Goal: Information Seeking & Learning: Learn about a topic

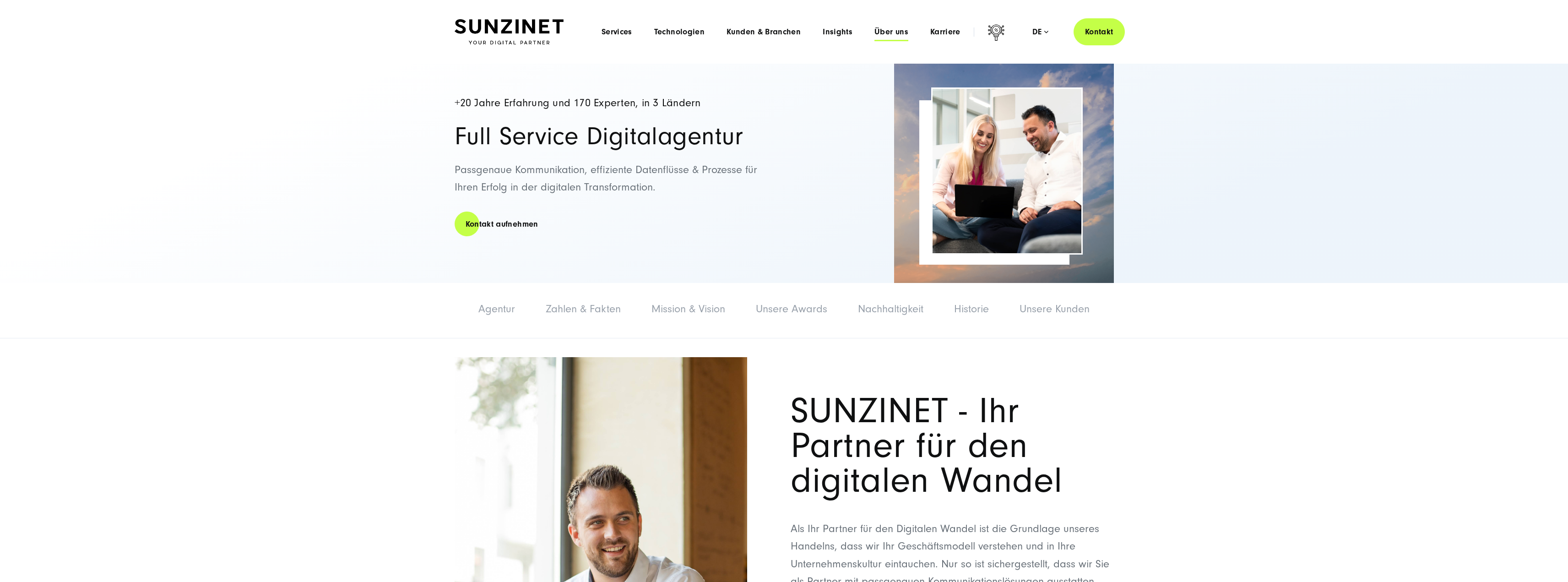
click at [899, 30] on span "Über uns" at bounding box center [891, 32] width 34 height 9
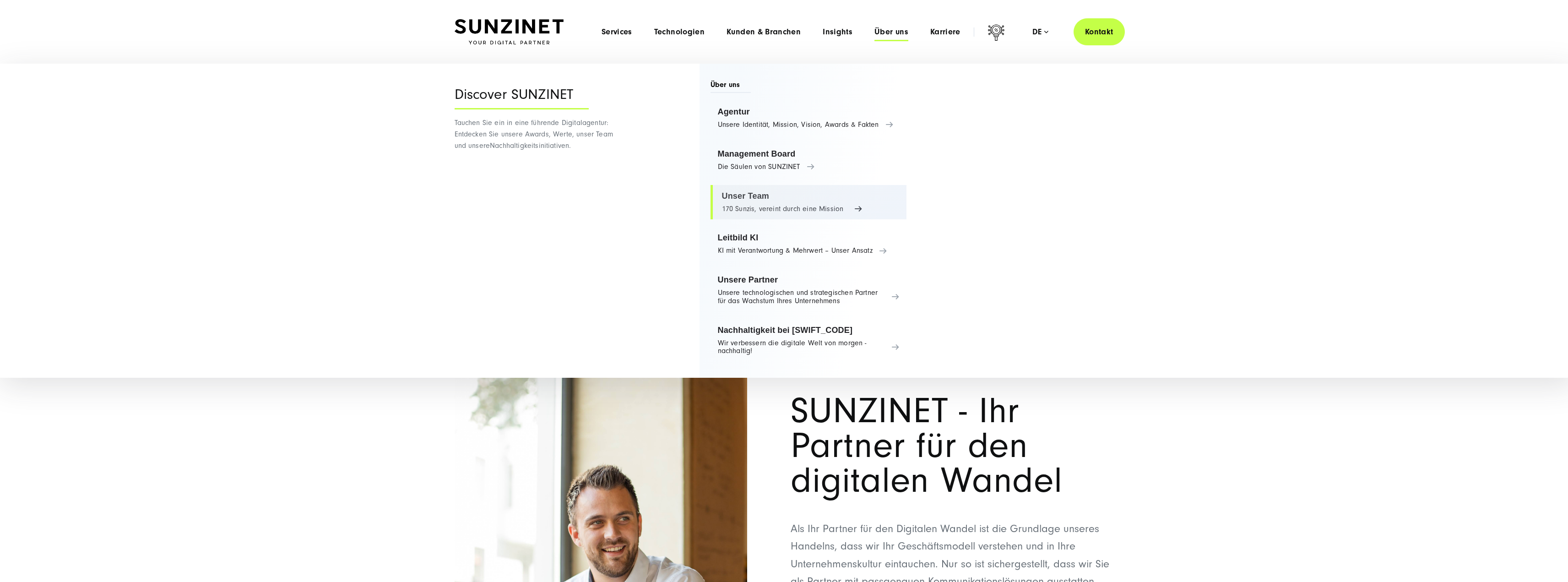
click at [743, 188] on link "Unser Team 170 Sunzis, vereint durch eine Mission" at bounding box center [808, 202] width 197 height 35
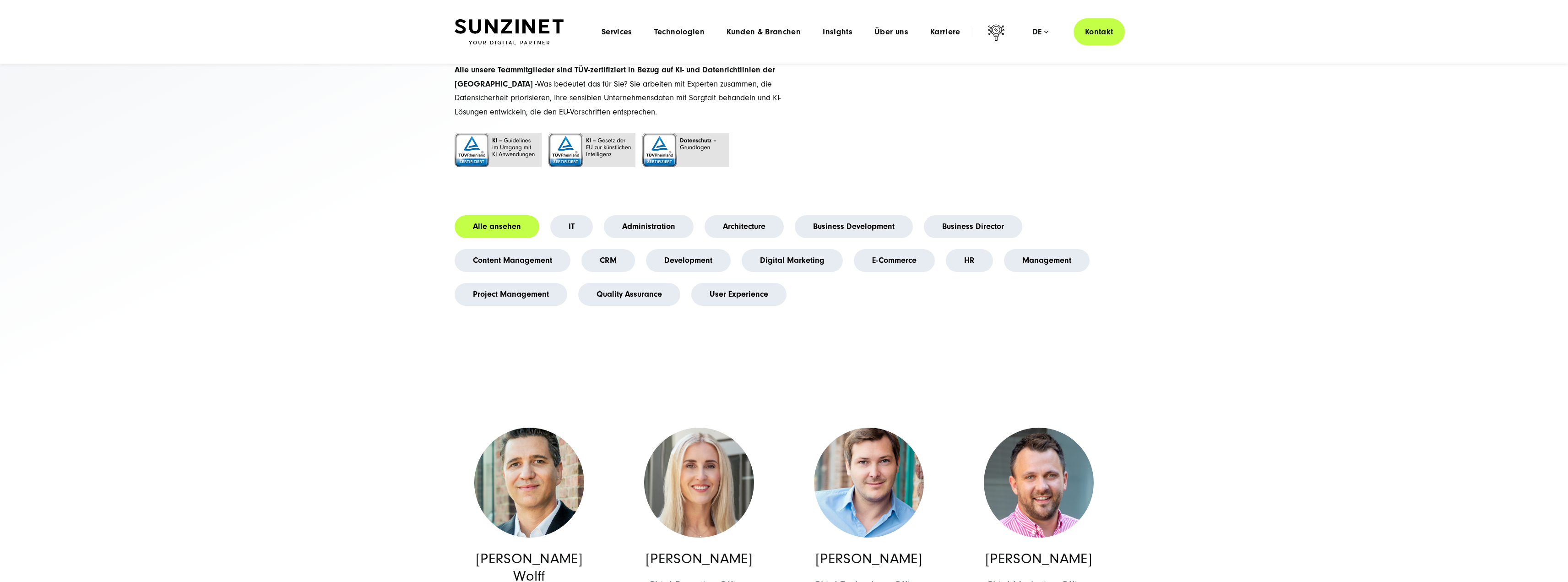
scroll to position [46, 0]
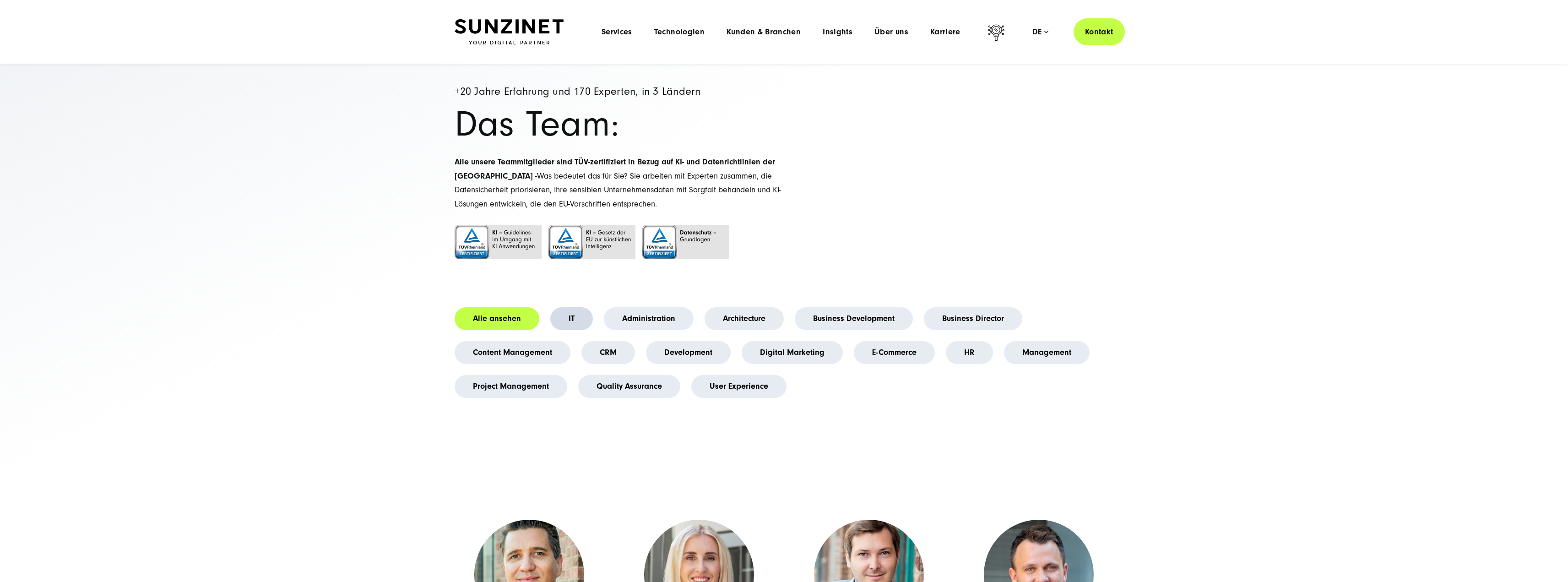
click at [574, 324] on link "IT" at bounding box center [571, 318] width 42 height 23
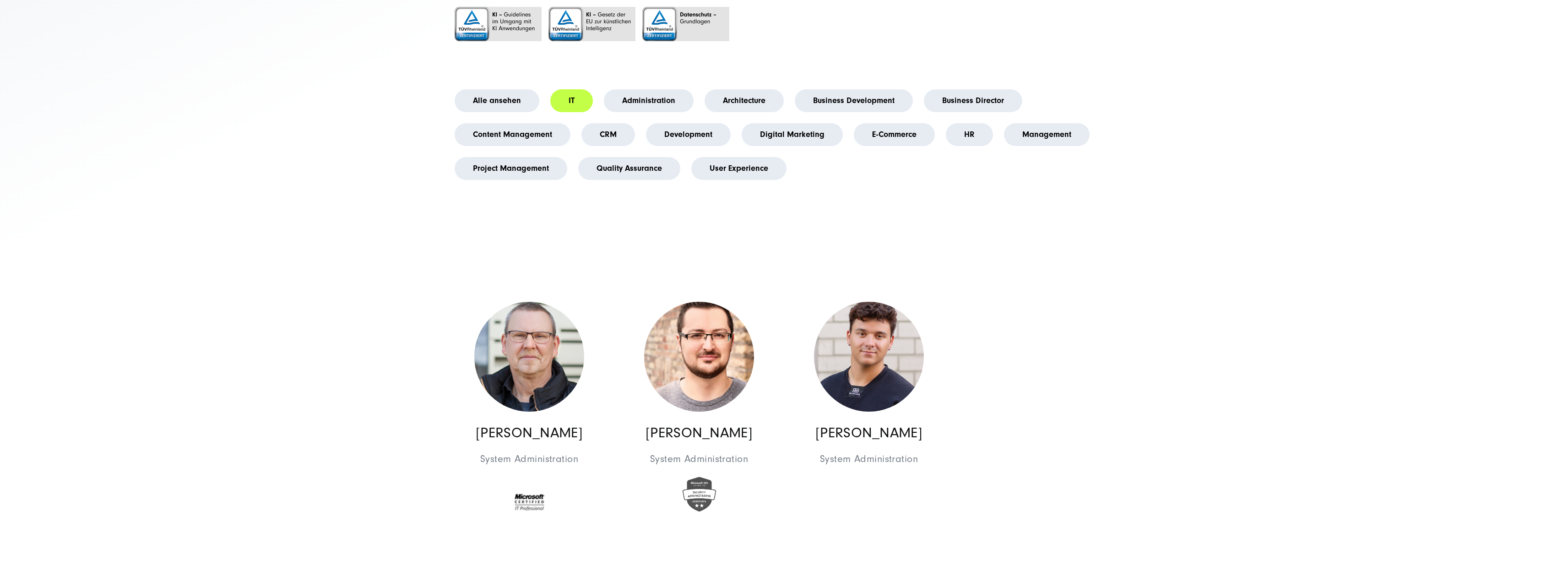
scroll to position [229, 0]
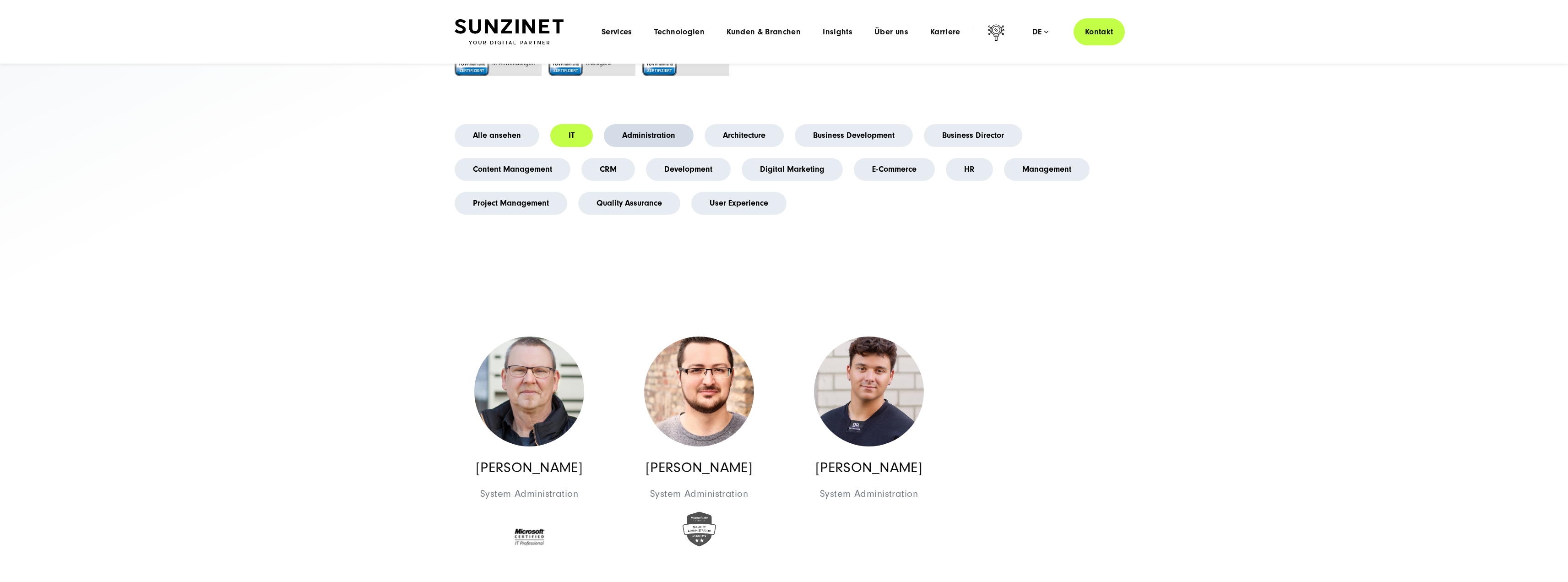
click at [638, 140] on link "Administration" at bounding box center [648, 135] width 89 height 23
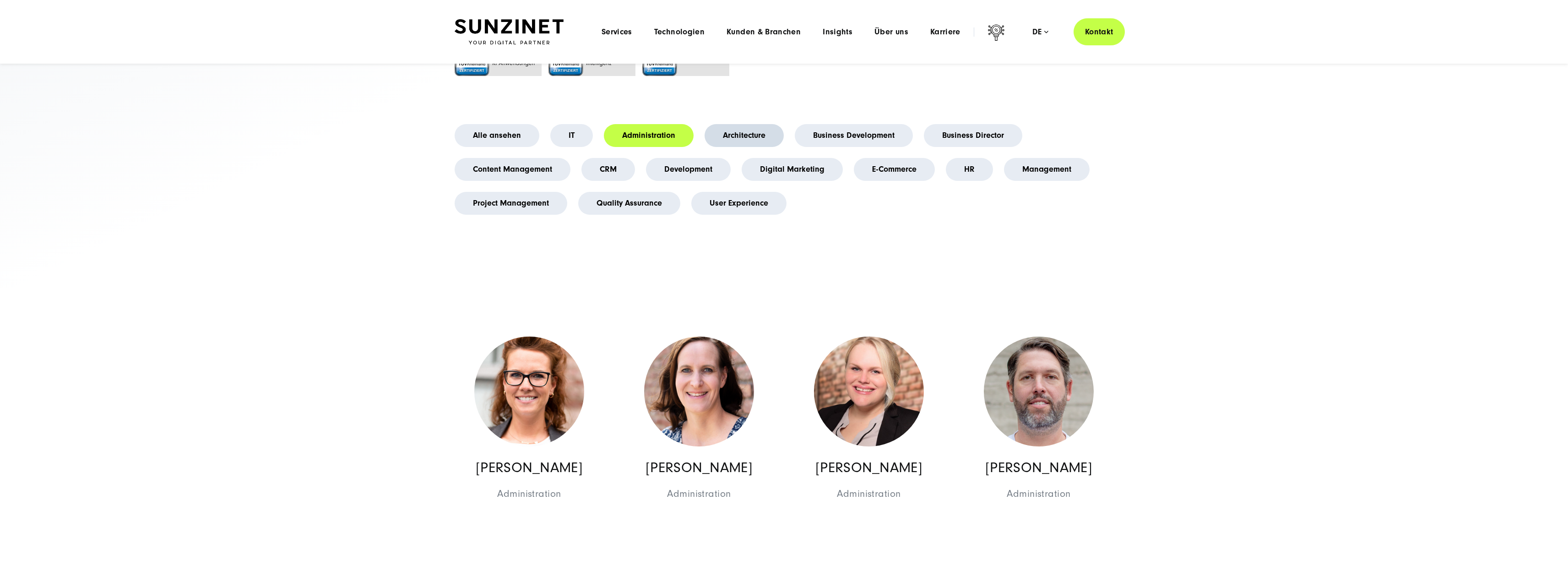
click at [719, 138] on link "Architecture" at bounding box center [744, 135] width 79 height 23
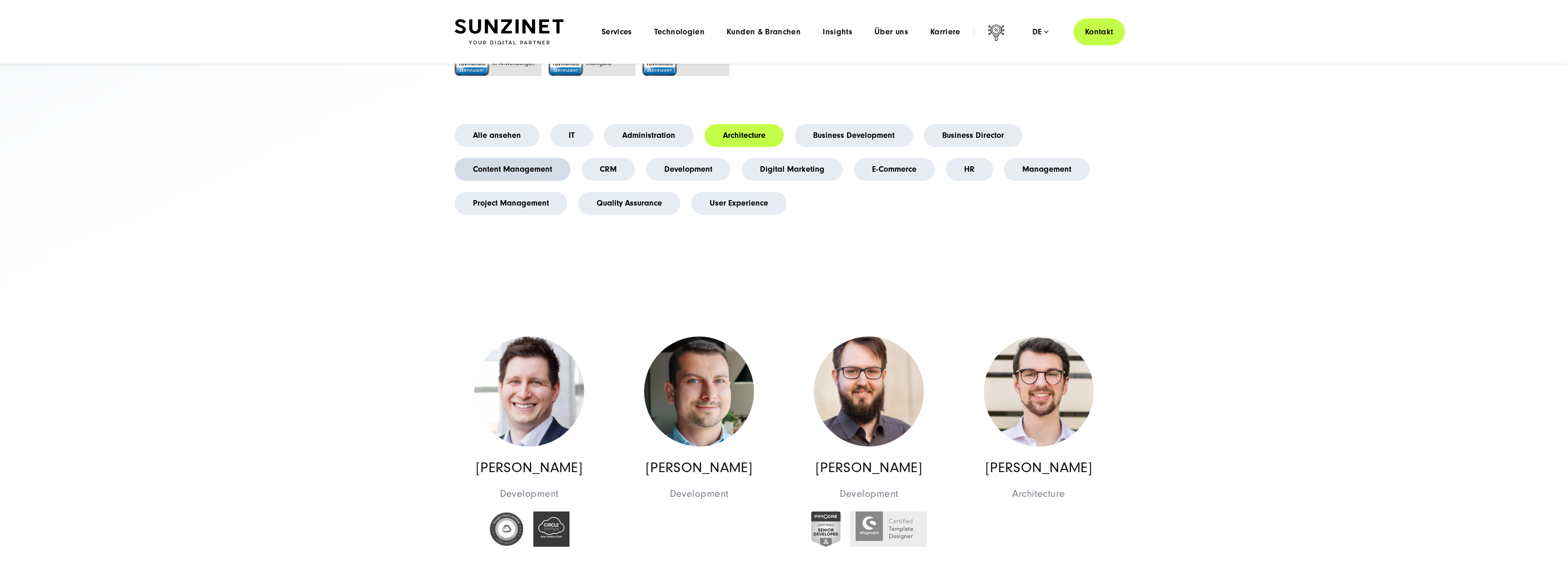
click at [536, 158] on link "Content Management" at bounding box center [512, 169] width 116 height 23
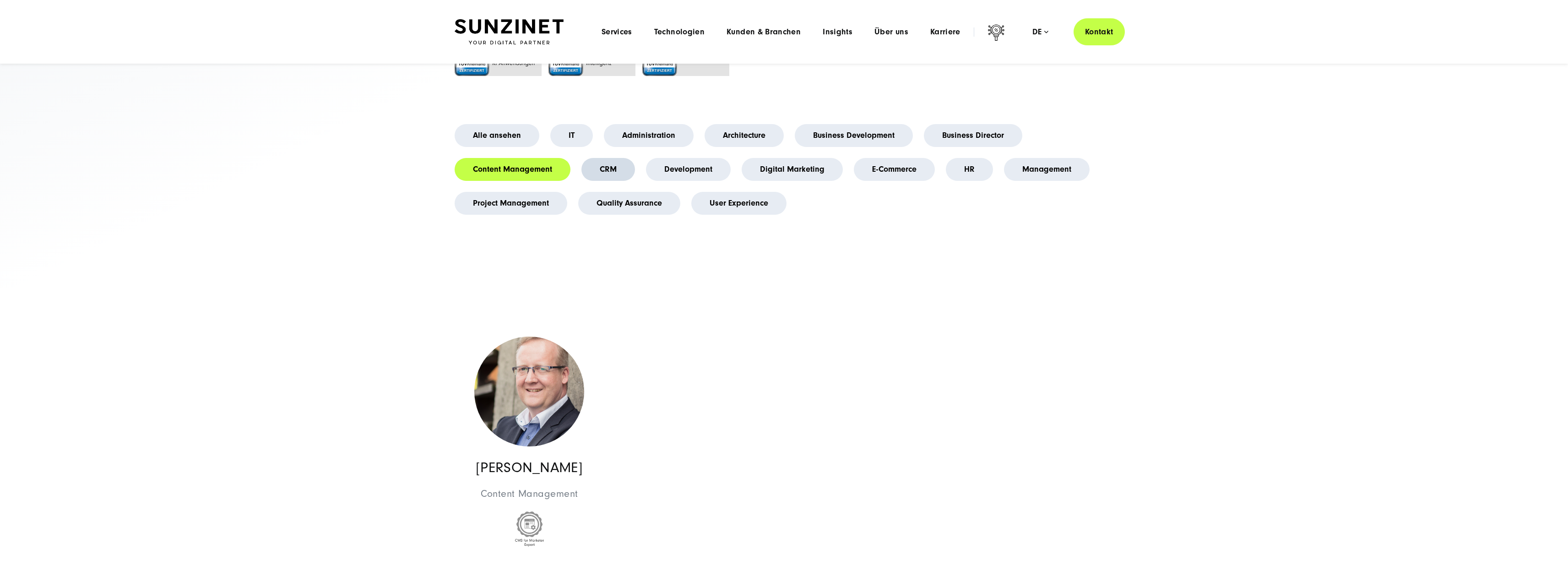
click at [602, 171] on link "CRM" at bounding box center [608, 169] width 54 height 23
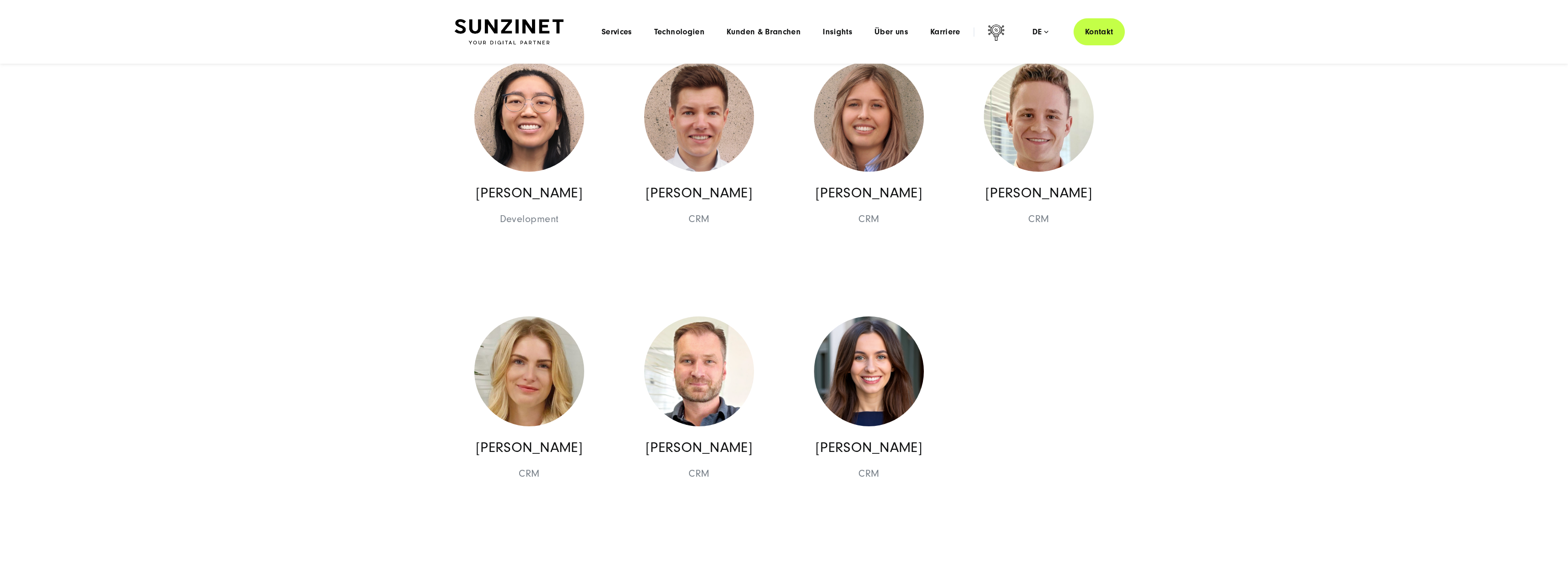
scroll to position [183, 0]
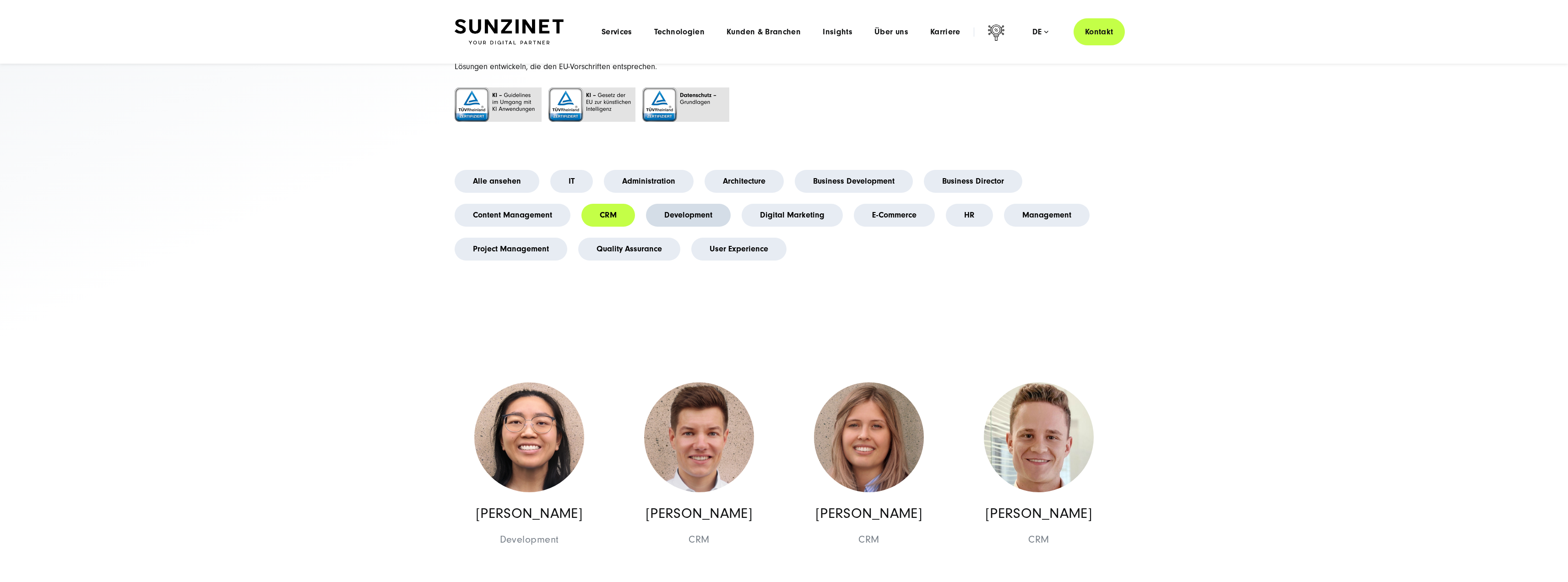
click at [671, 216] on link "Development" at bounding box center [688, 215] width 85 height 23
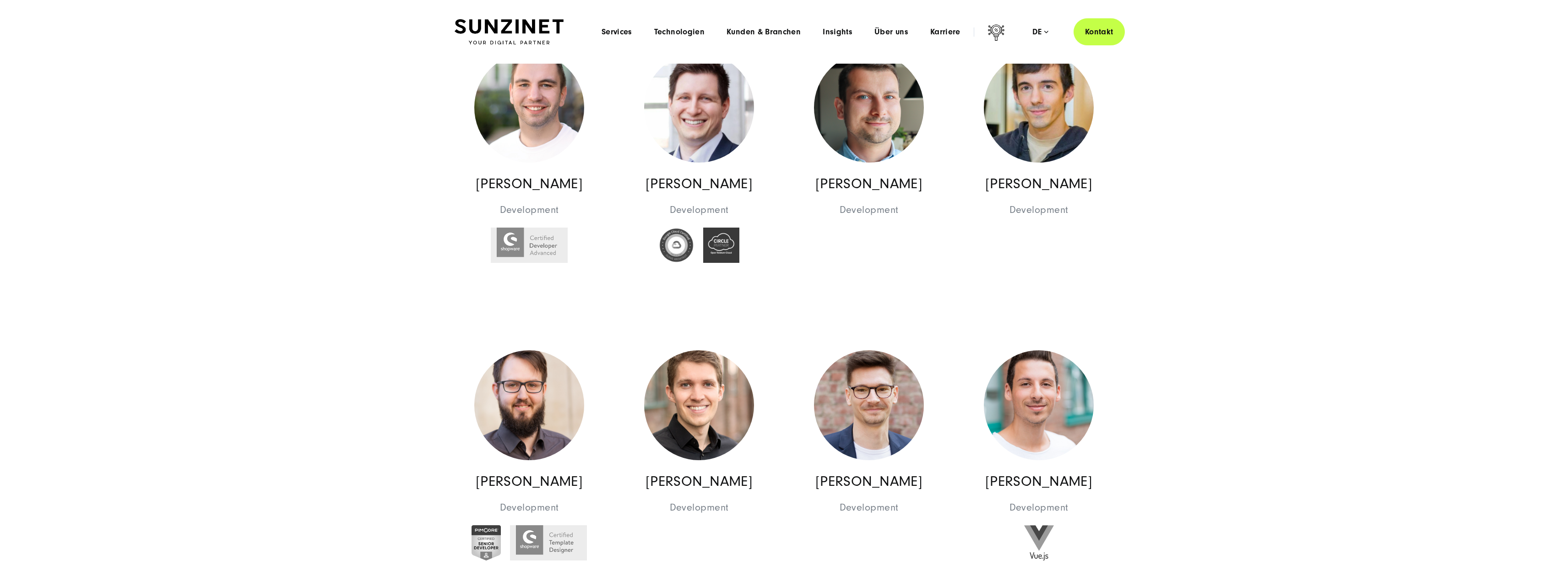
scroll to position [0, 0]
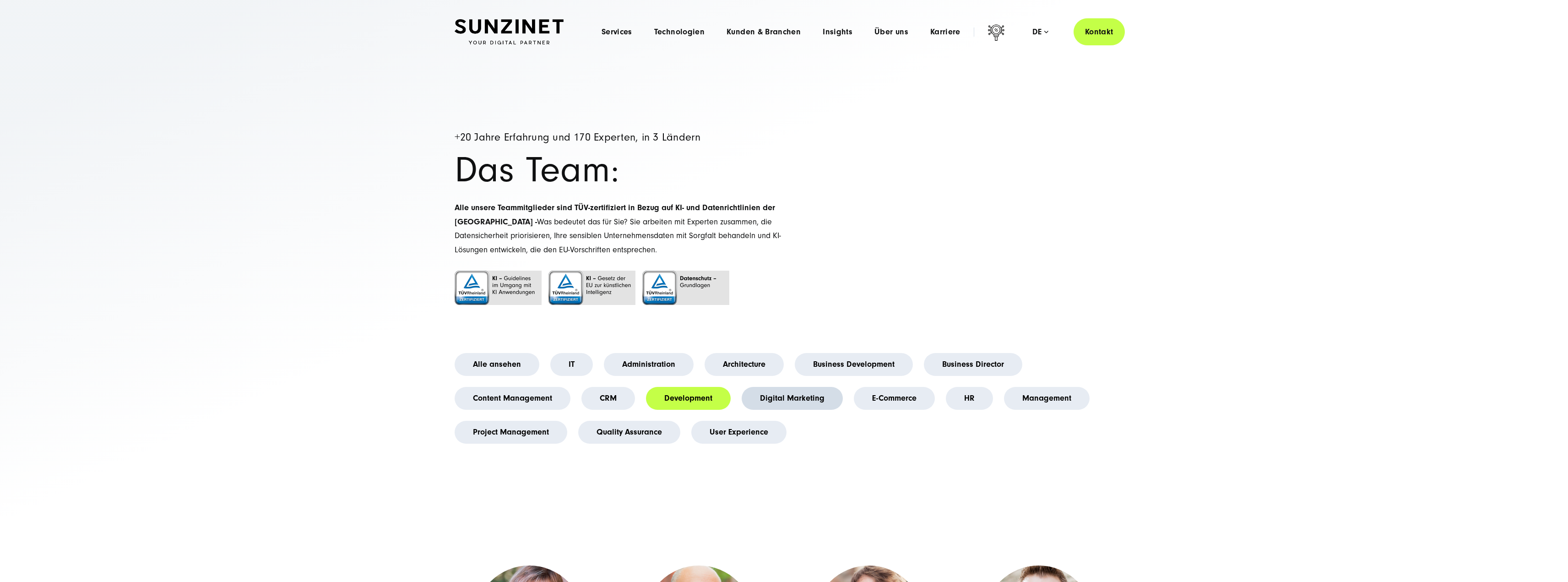
click at [792, 398] on link "Digital Marketing" at bounding box center [792, 398] width 101 height 23
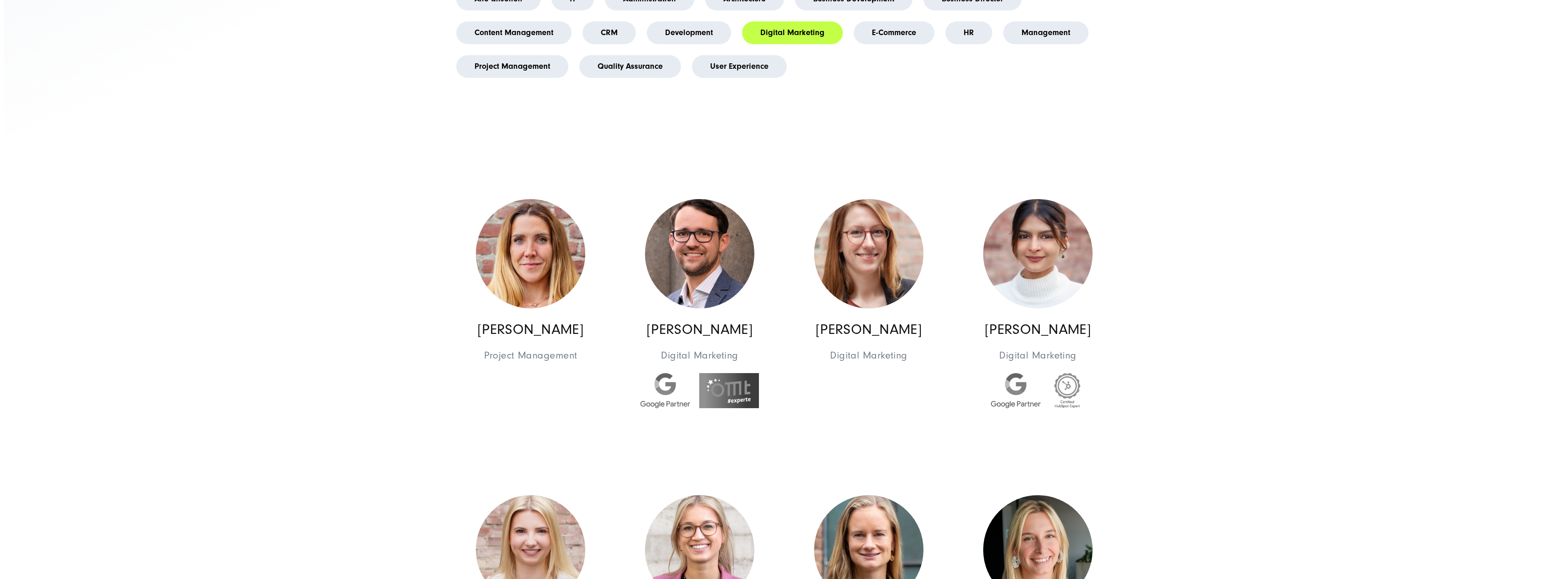
scroll to position [365, 0]
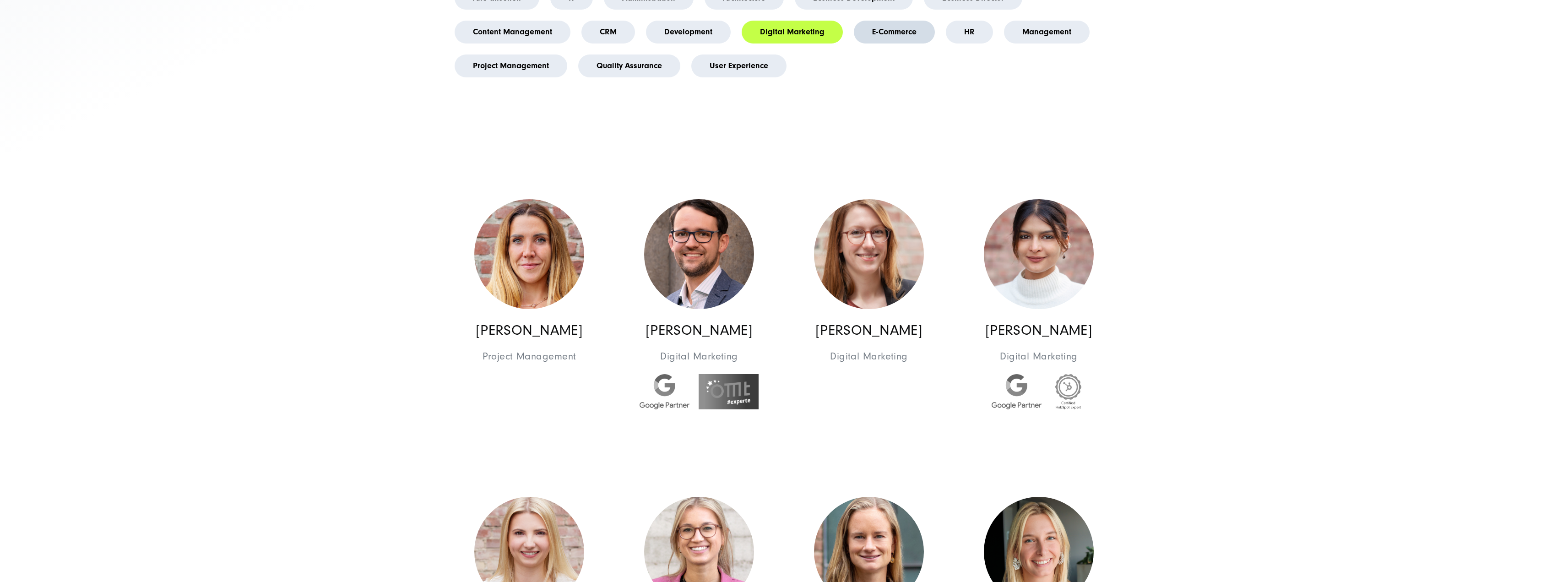
click at [909, 42] on link "E-Commerce" at bounding box center [895, 32] width 81 height 23
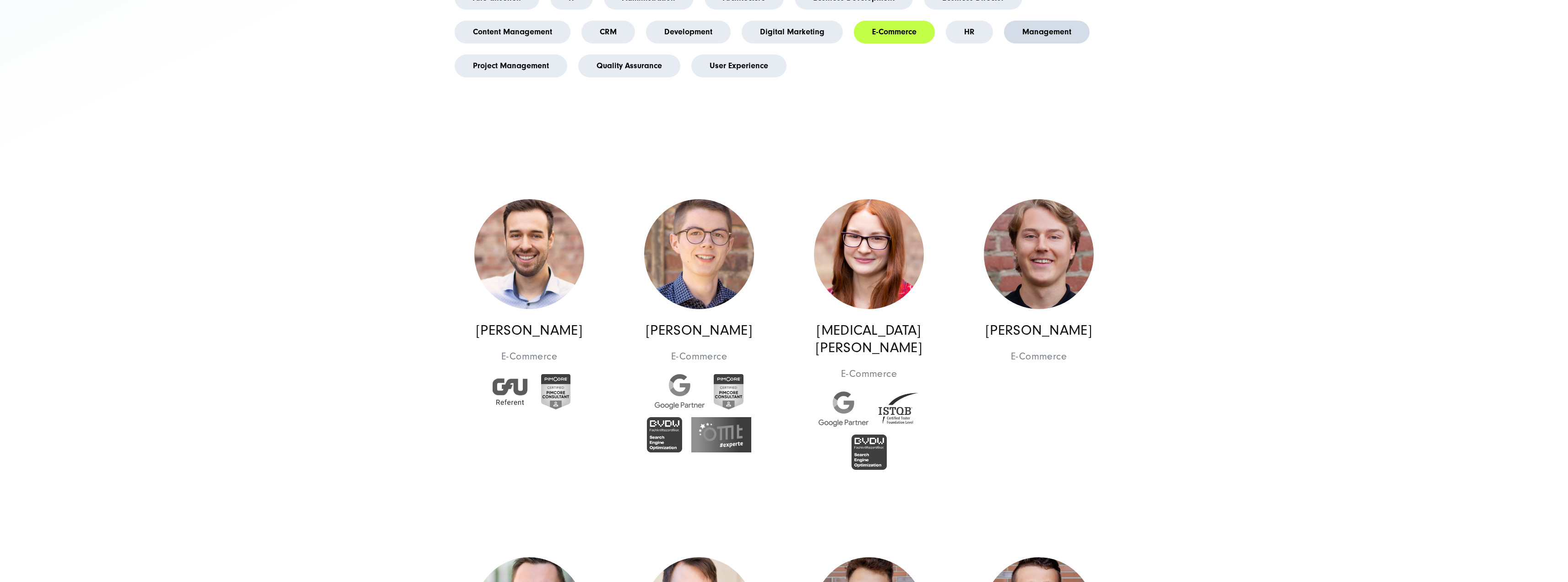
click at [1004, 27] on link "Management" at bounding box center [1047, 32] width 86 height 23
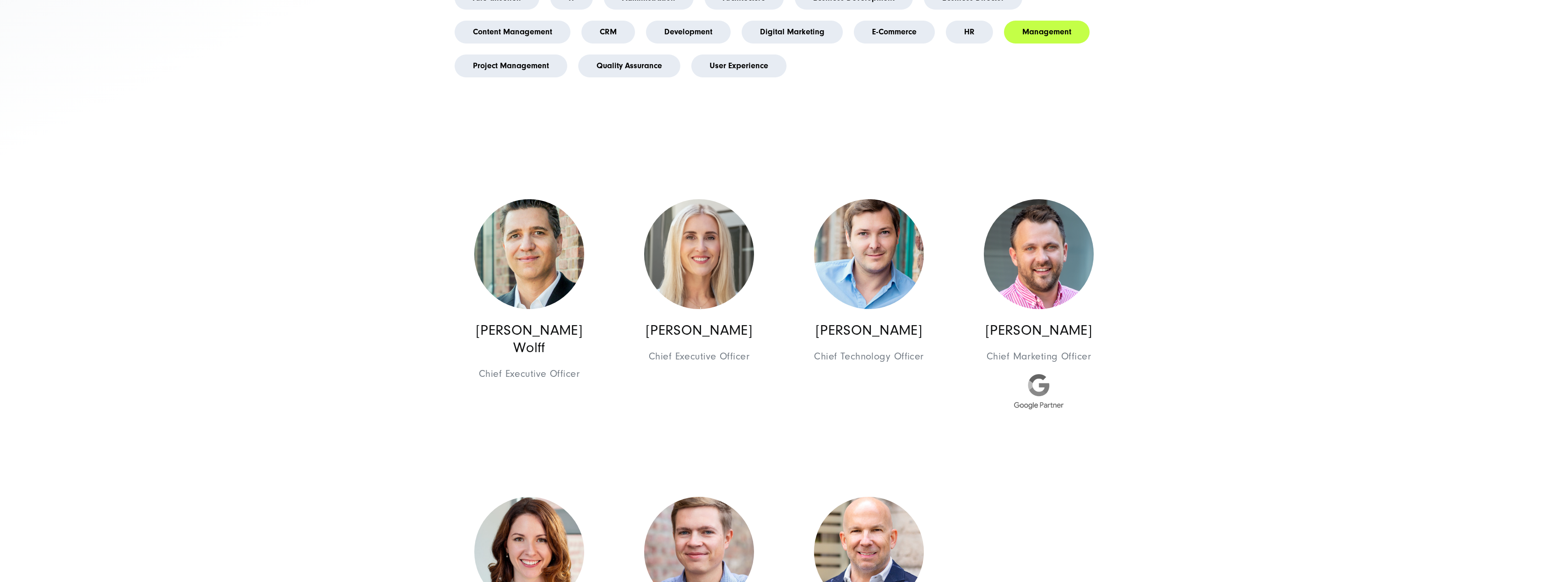
click at [505, 82] on div "Management Das Team Alle ansehen IT Administration Architecture Business Develo…" at bounding box center [784, 69] width 660 height 197
click at [508, 77] on li "Project Management" at bounding box center [511, 66] width 123 height 34
click at [511, 71] on link "Project Management" at bounding box center [511, 65] width 112 height 23
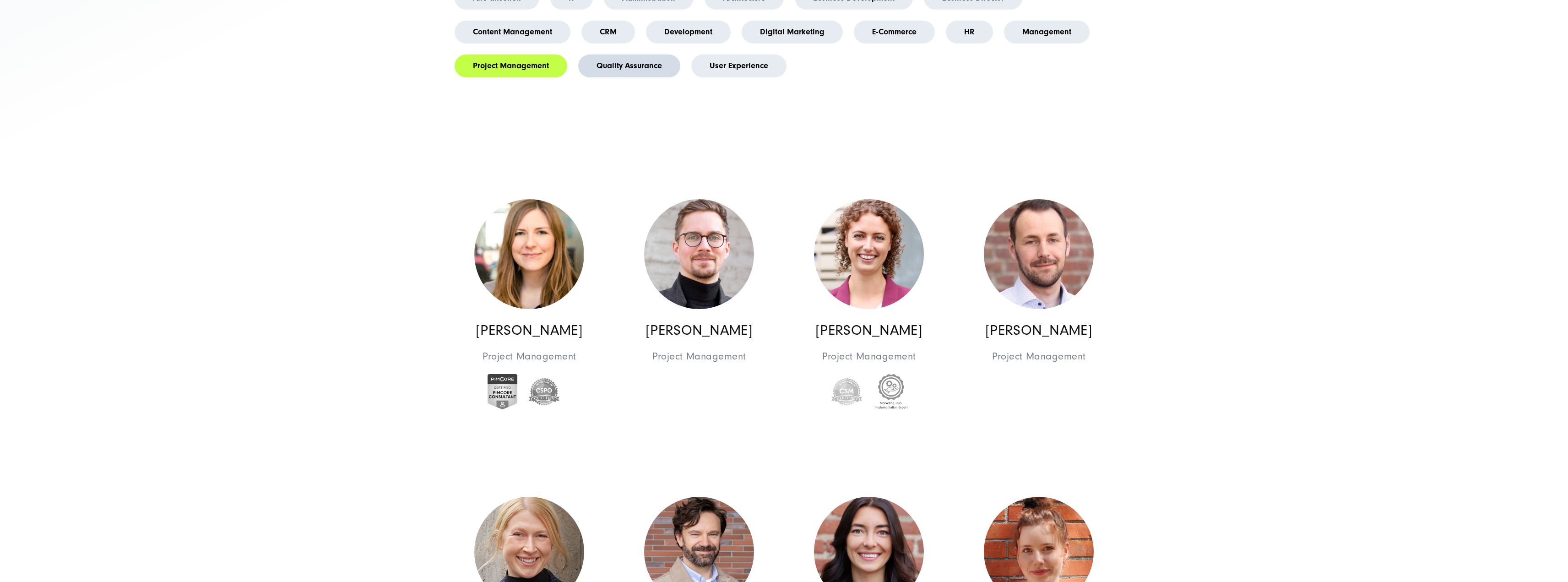
click at [588, 70] on link "Quality Assurance" at bounding box center [630, 65] width 102 height 23
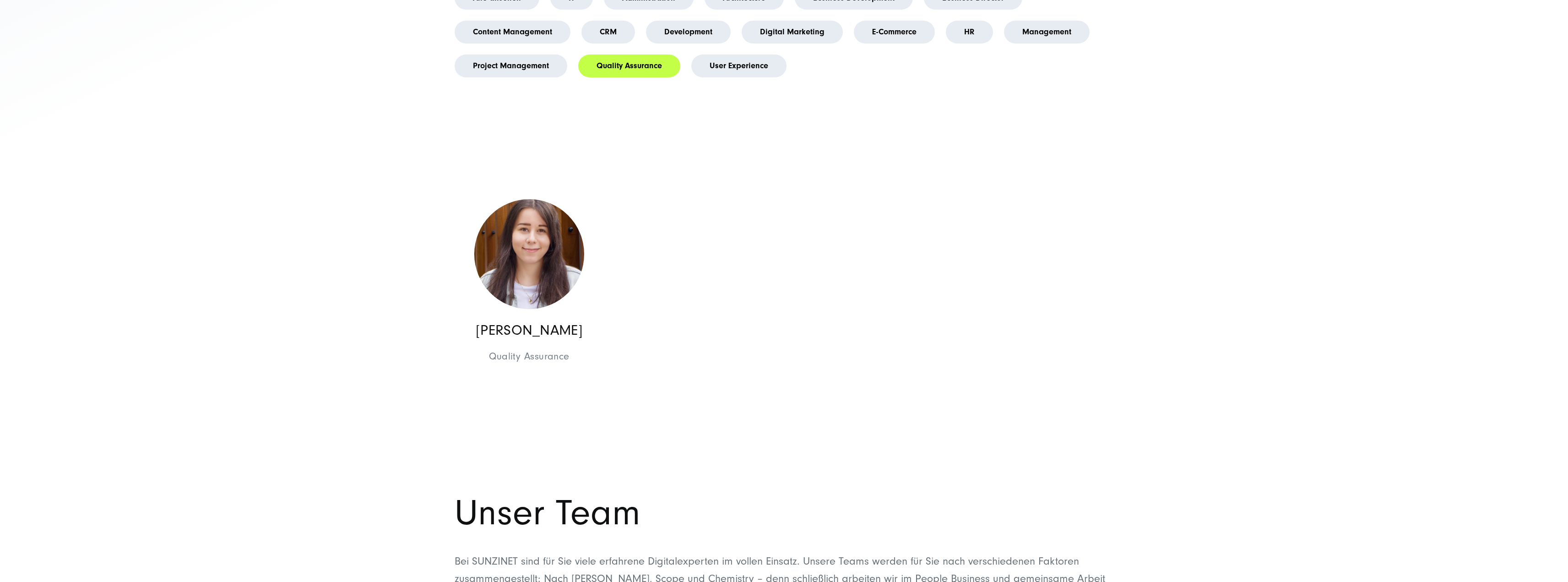
click at [690, 73] on li "User Experience" at bounding box center [739, 66] width 106 height 34
click at [692, 72] on li "User Experience" at bounding box center [739, 66] width 106 height 34
click at [711, 71] on link "User Experience" at bounding box center [739, 65] width 95 height 23
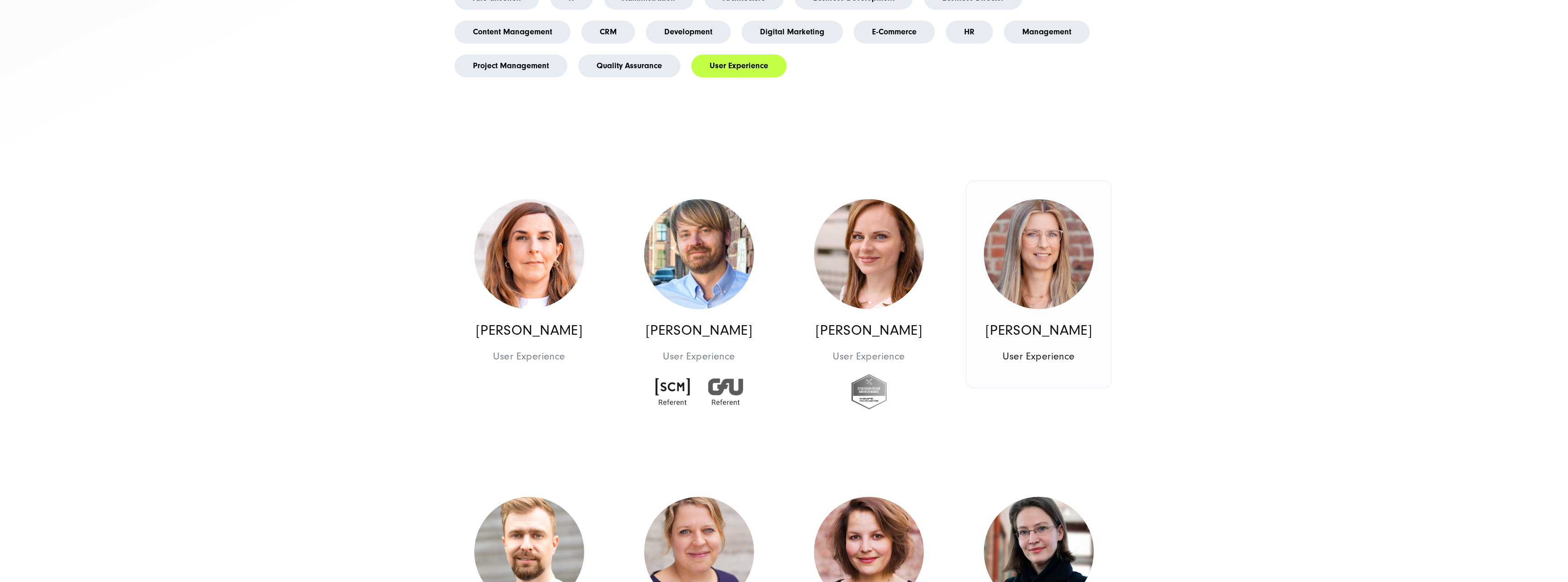
click at [1023, 274] on img at bounding box center [1039, 254] width 110 height 110
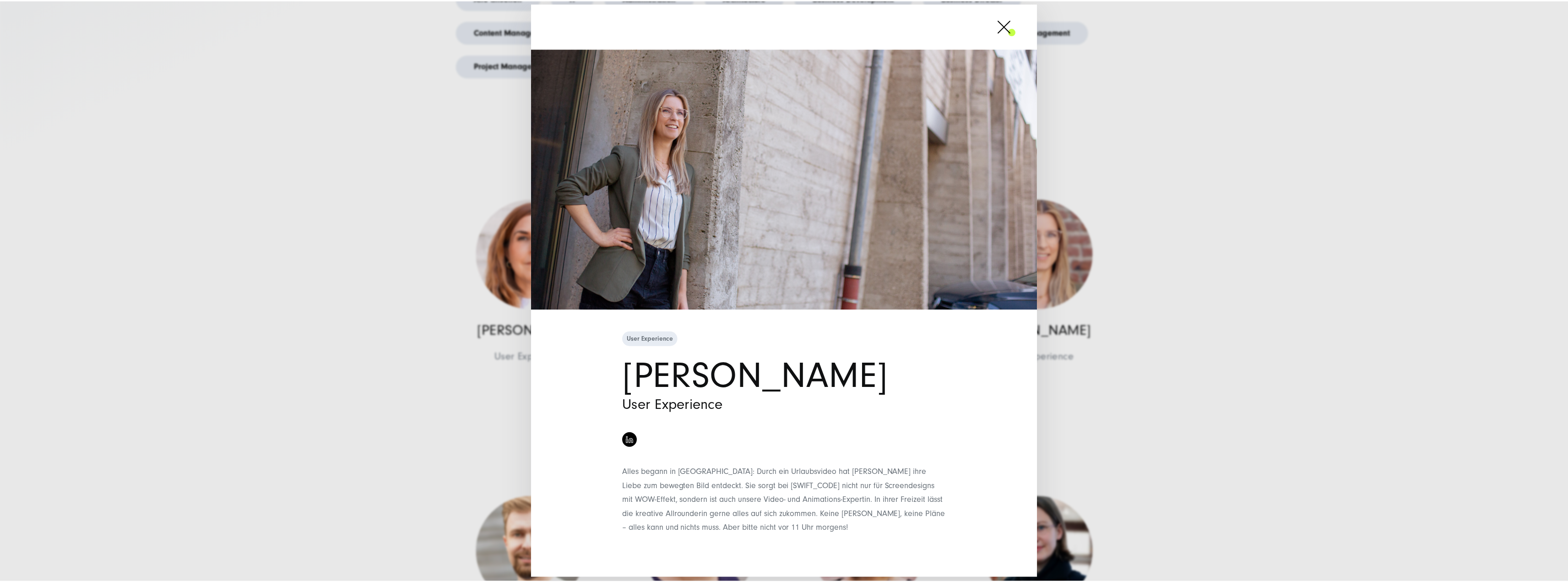
scroll to position [2, 0]
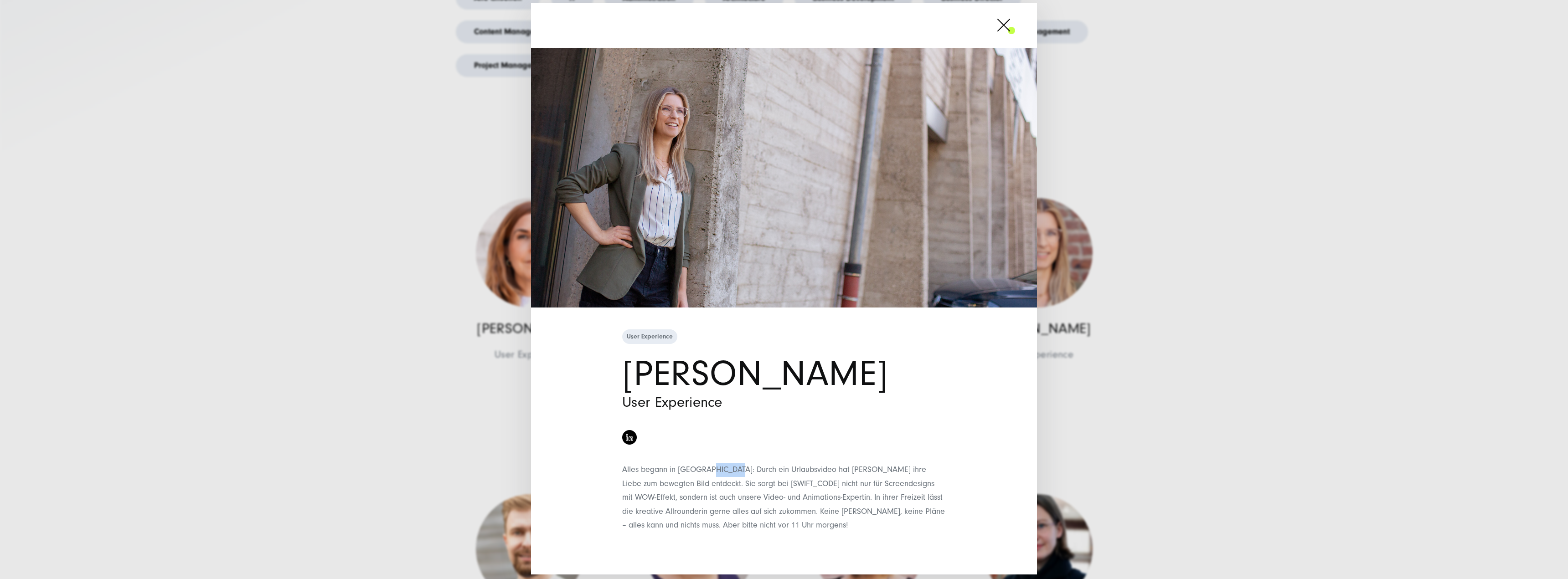
drag, startPoint x: 705, startPoint y: 467, endPoint x: 771, endPoint y: 468, distance: 66.0
click at [736, 468] on span "Alles begann in [GEOGRAPHIC_DATA]: Durch ein Urlaubsvideo hat [PERSON_NAME] ihr…" at bounding box center [783, 497] width 322 height 65
click at [791, 468] on span "Alles begann in [GEOGRAPHIC_DATA]: Durch ein Urlaubsvideo hat [PERSON_NAME] ihr…" at bounding box center [783, 497] width 322 height 65
click at [1282, 354] on div "User Experience [PERSON_NAME] User Experience" at bounding box center [784, 289] width 1568 height 579
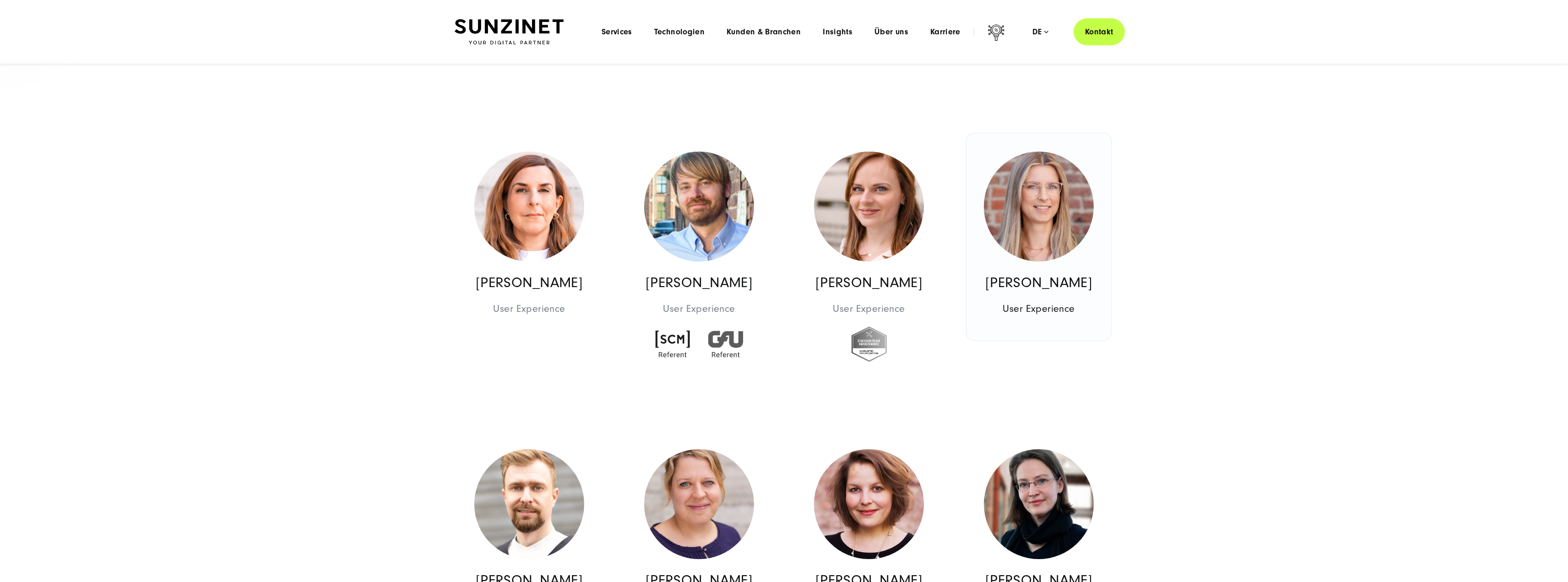
scroll to position [275, 0]
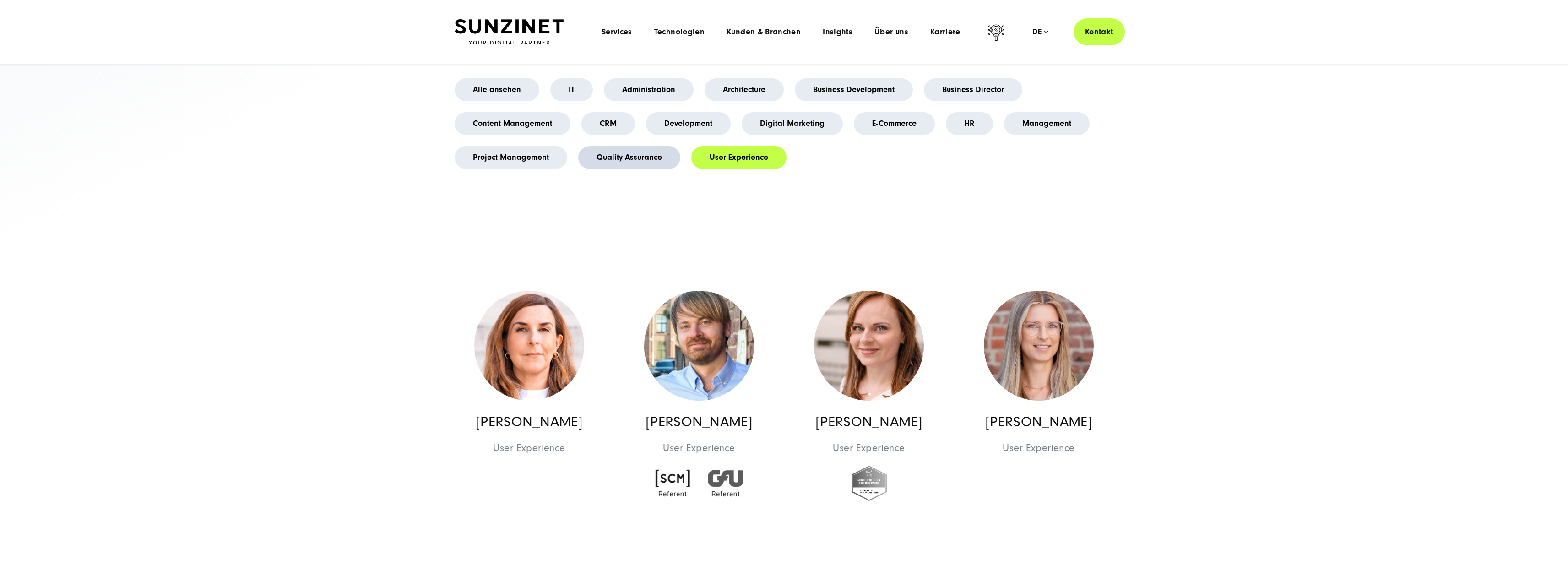
click at [626, 159] on link "Quality Assurance" at bounding box center [630, 157] width 102 height 23
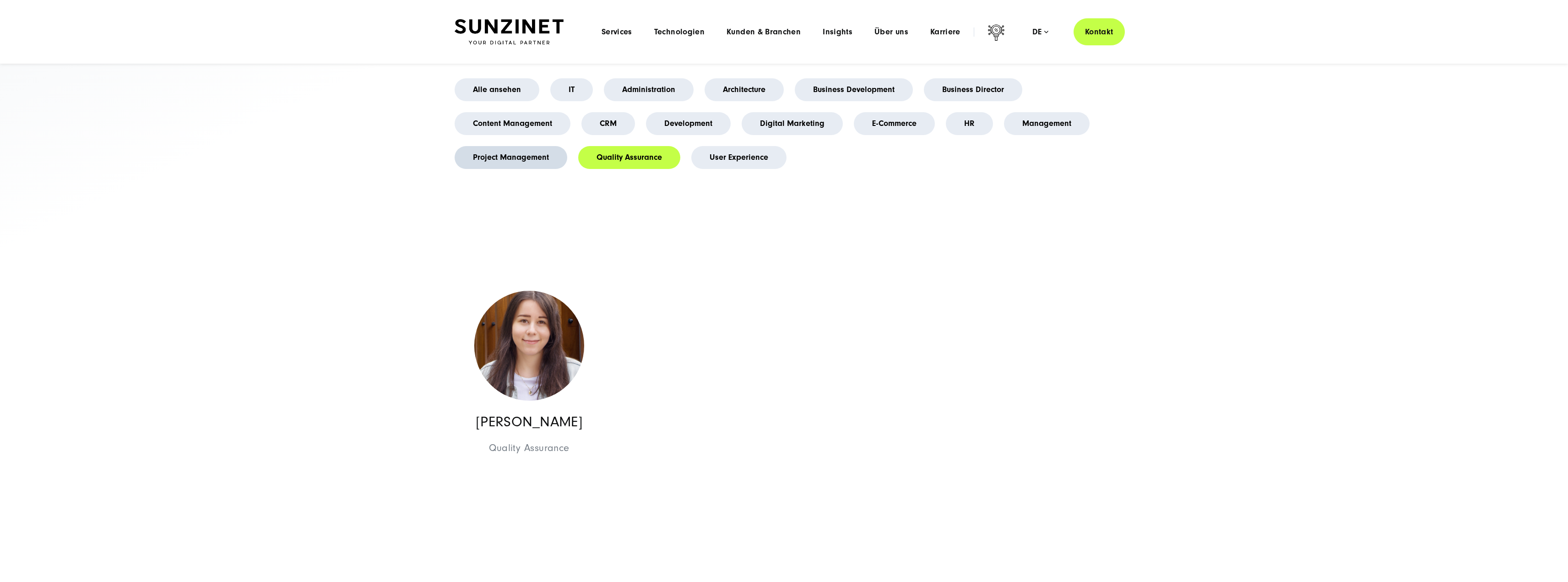
click at [559, 163] on link "Project Management" at bounding box center [511, 157] width 112 height 23
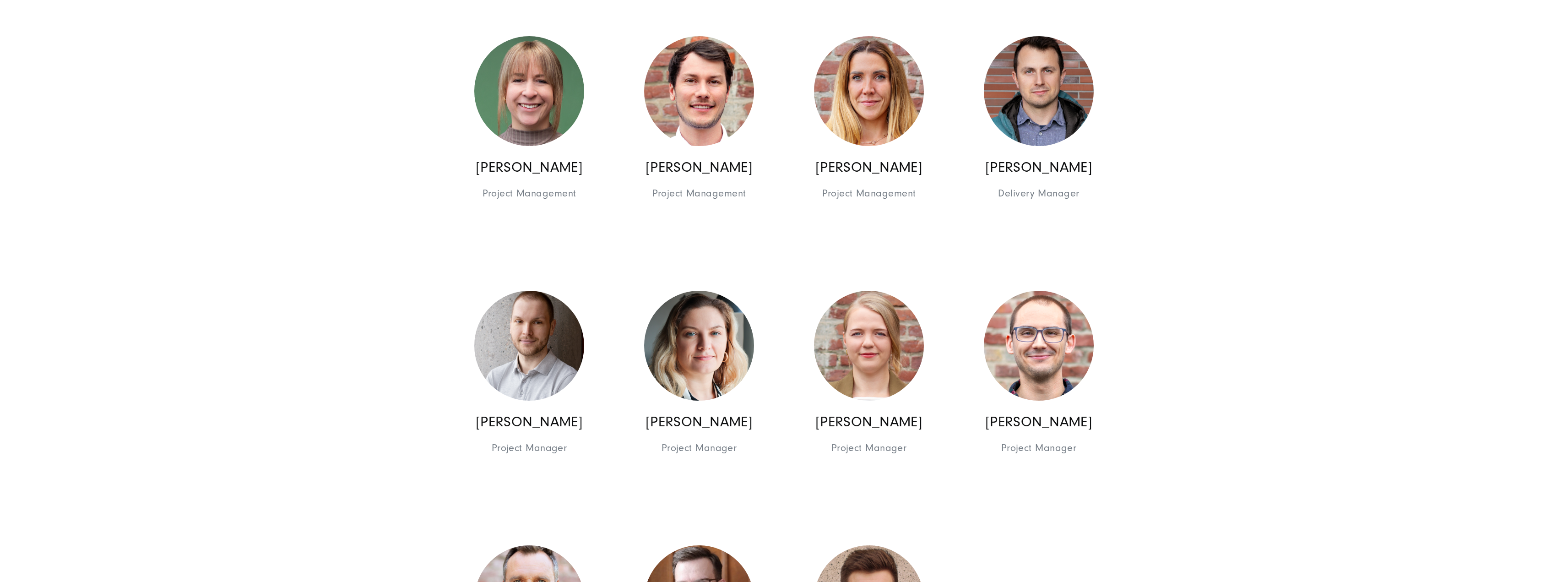
scroll to position [1740, 0]
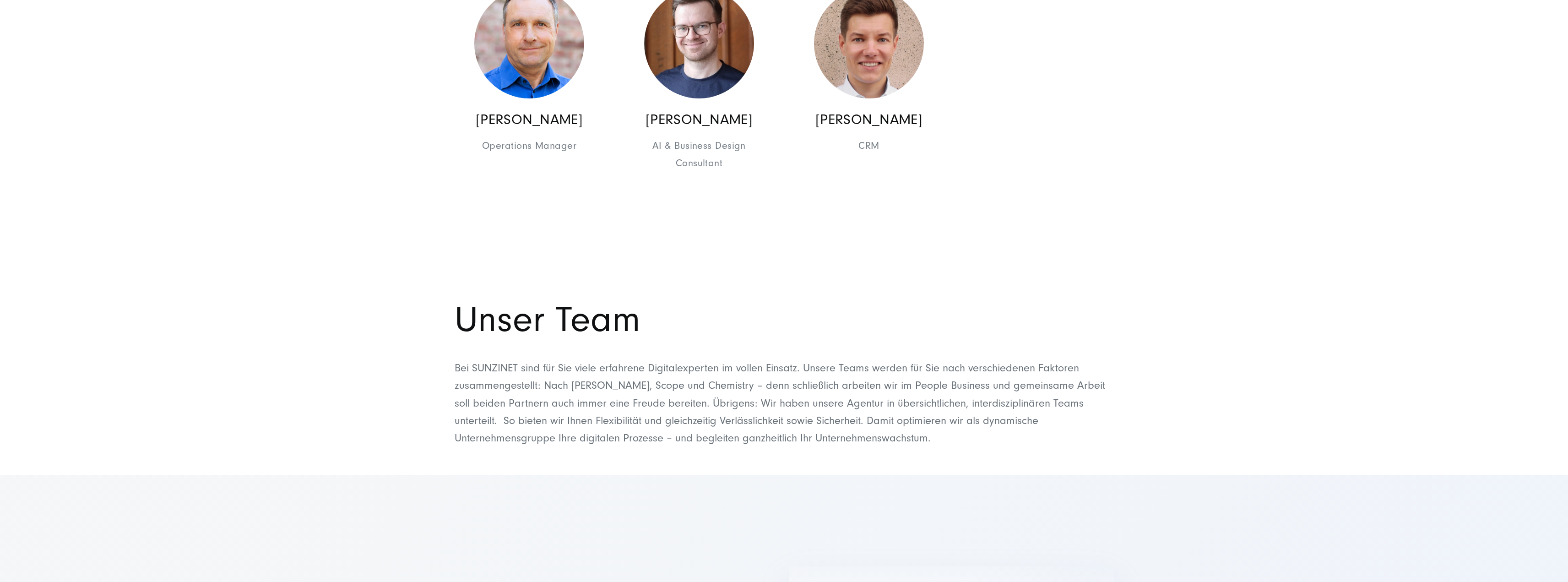
scroll to position [2061, 0]
